Goal: Transaction & Acquisition: Purchase product/service

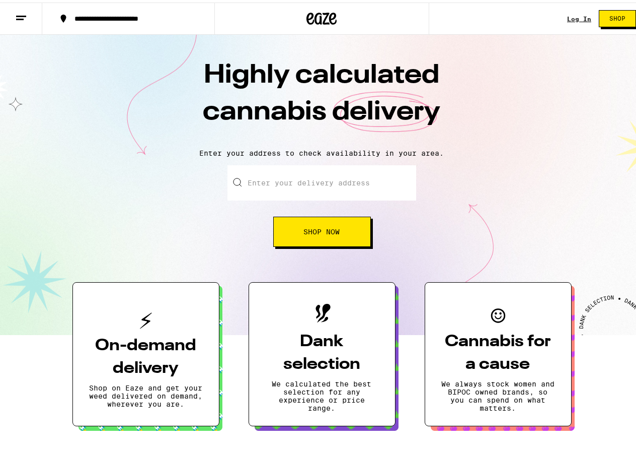
click at [316, 173] on input "Enter your delivery address" at bounding box center [322, 180] width 189 height 35
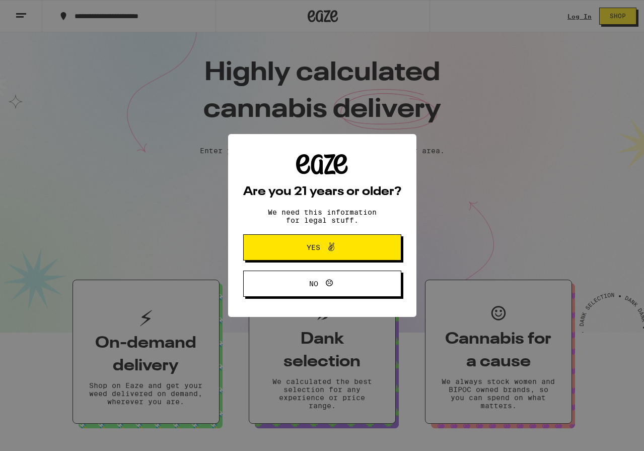
click at [324, 246] on span at bounding box center [328, 247] width 17 height 13
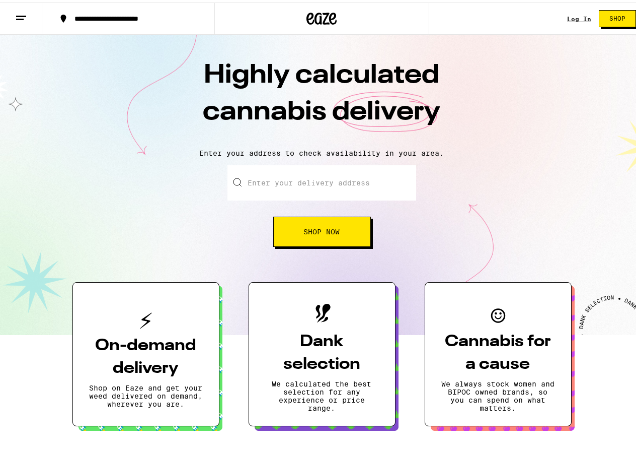
click at [318, 183] on input "Enter your delivery address" at bounding box center [322, 180] width 189 height 35
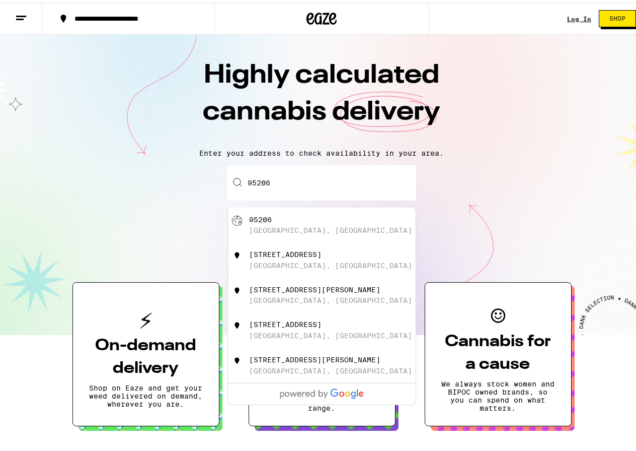
type input "[GEOGRAPHIC_DATA]"
